Goal: Information Seeking & Learning: Learn about a topic

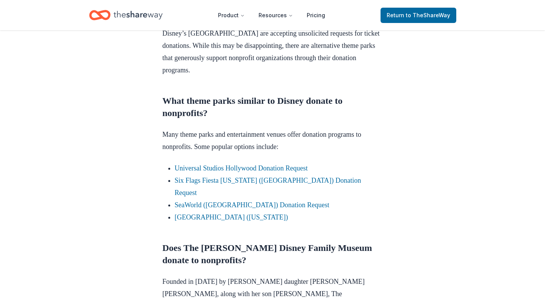
scroll to position [417, 0]
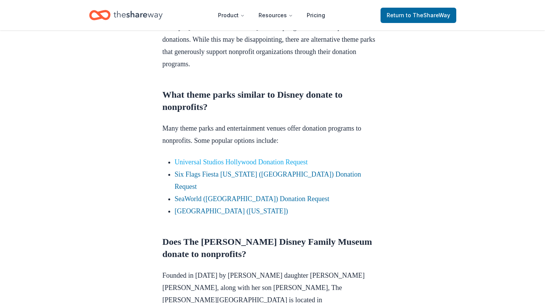
click at [308, 162] on link "Universal Studios Hollywood Donation Request" at bounding box center [241, 162] width 133 height 8
click at [308, 161] on link "Universal Studios Hollywood Donation Request" at bounding box center [241, 162] width 133 height 8
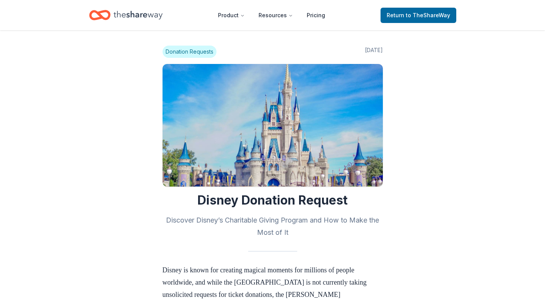
scroll to position [417, 0]
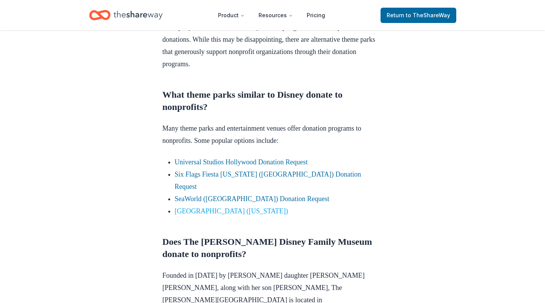
click at [250, 207] on link "[GEOGRAPHIC_DATA] ([US_STATE])" at bounding box center [232, 211] width 114 height 8
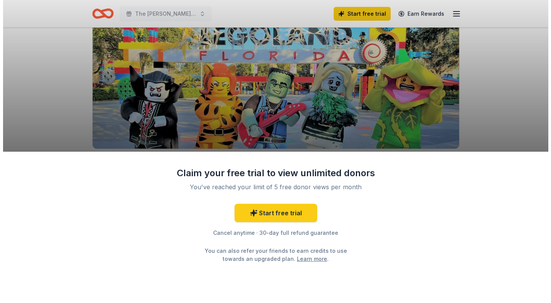
scroll to position [84, 0]
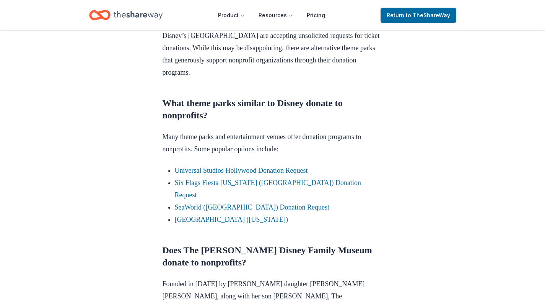
scroll to position [408, 0]
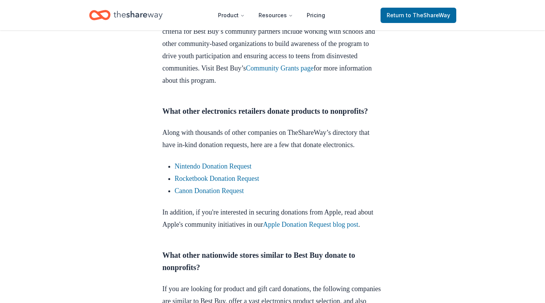
scroll to position [422, 0]
click at [251, 170] on link "Nintendo Donation Request" at bounding box center [213, 167] width 77 height 8
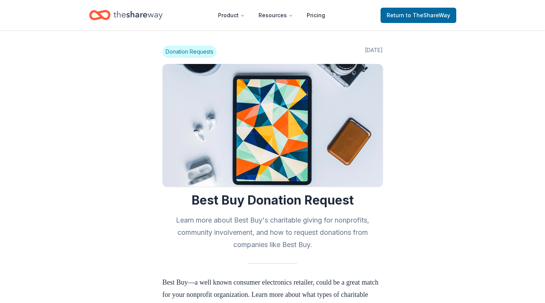
scroll to position [422, 0]
